Goal: Register for event/course

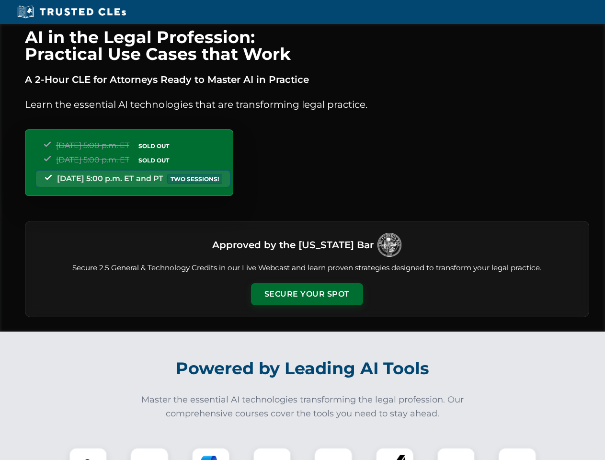
click at [307, 294] on button "Secure Your Spot" at bounding box center [307, 294] width 112 height 22
click at [88, 454] on img at bounding box center [88, 467] width 28 height 28
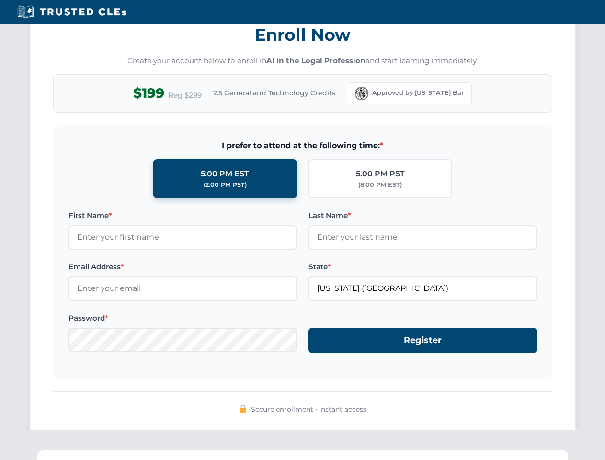
scroll to position [940, 0]
